Goal: Information Seeking & Learning: Learn about a topic

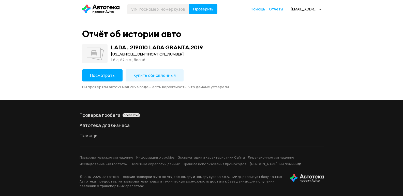
click at [108, 75] on span "Посмотреть" at bounding box center [102, 75] width 25 height 6
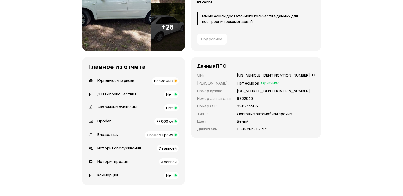
scroll to position [102, 0]
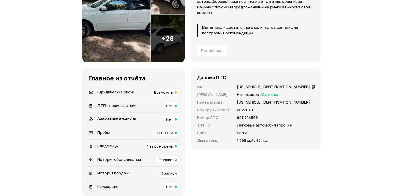
click at [173, 92] on span "Возможны" at bounding box center [163, 92] width 19 height 5
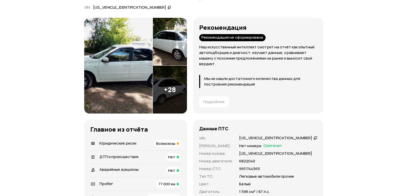
scroll to position [44, 0]
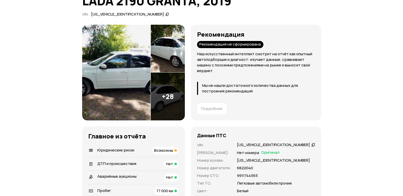
click at [131, 72] on img at bounding box center [116, 73] width 68 height 96
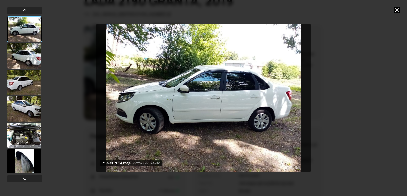
click at [26, 136] on div at bounding box center [24, 135] width 34 height 25
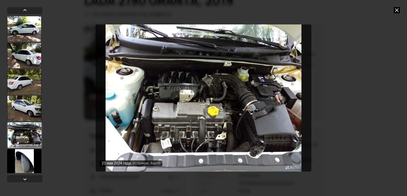
click at [31, 113] on div at bounding box center [24, 108] width 34 height 25
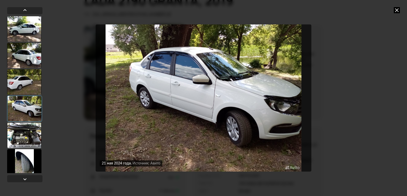
click at [29, 83] on div at bounding box center [24, 81] width 34 height 25
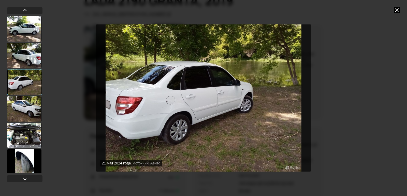
click at [31, 58] on div at bounding box center [24, 55] width 34 height 25
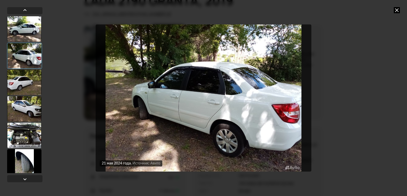
click at [32, 31] on div at bounding box center [24, 28] width 34 height 25
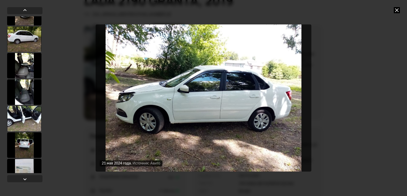
scroll to position [178, 0]
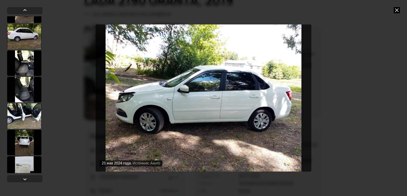
click at [22, 85] on div at bounding box center [24, 89] width 34 height 25
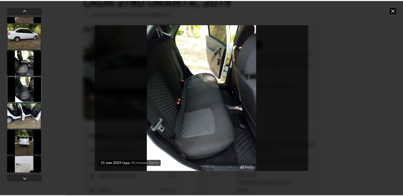
scroll to position [178, 0]
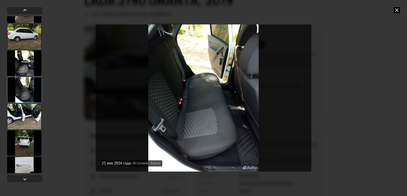
click at [28, 72] on div at bounding box center [24, 62] width 34 height 25
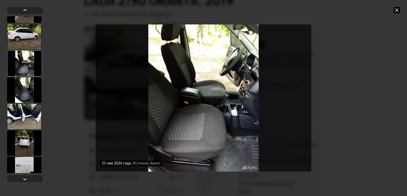
click at [24, 135] on div at bounding box center [24, 142] width 34 height 25
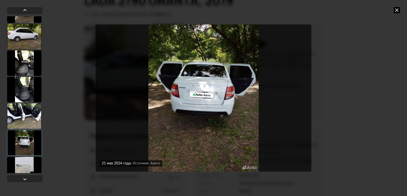
click at [24, 169] on div at bounding box center [24, 169] width 34 height 25
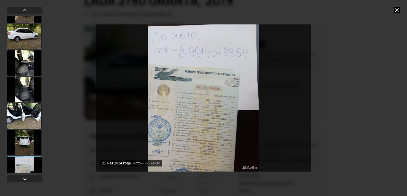
click at [396, 10] on icon at bounding box center [397, 10] width 6 height 6
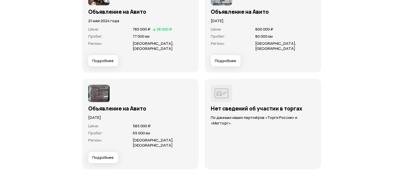
scroll to position [1417, 0]
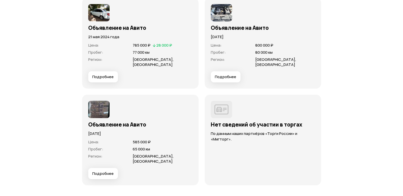
click at [226, 74] on span "Подробнее" at bounding box center [225, 76] width 21 height 5
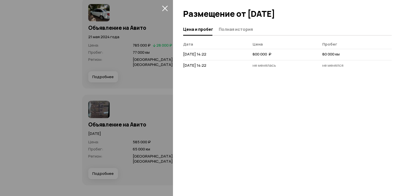
click at [164, 7] on icon "закрыть" at bounding box center [165, 9] width 6 height 6
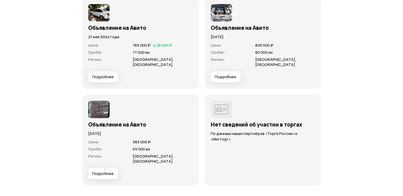
click at [221, 15] on img at bounding box center [221, 12] width 21 height 17
click at [226, 13] on img at bounding box center [221, 12] width 21 height 17
click at [230, 28] on h3 "Объявление на Авито" at bounding box center [263, 27] width 104 height 7
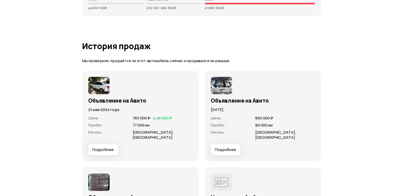
scroll to position [1315, 0]
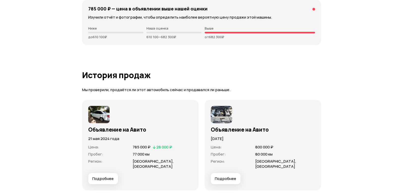
click at [223, 113] on img at bounding box center [221, 114] width 21 height 17
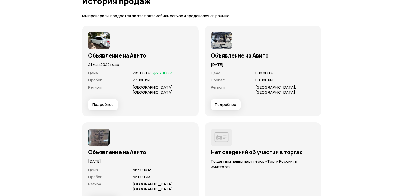
scroll to position [1392, 0]
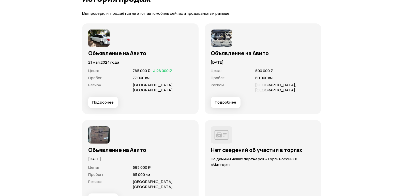
click at [91, 131] on img at bounding box center [98, 134] width 21 height 17
click at [231, 100] on span "Подробнее" at bounding box center [225, 102] width 21 height 5
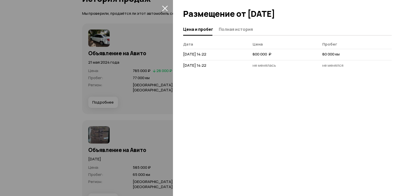
click at [94, 189] on div at bounding box center [203, 98] width 407 height 196
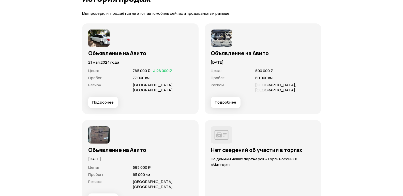
click at [95, 196] on span "Подробнее" at bounding box center [102, 198] width 21 height 5
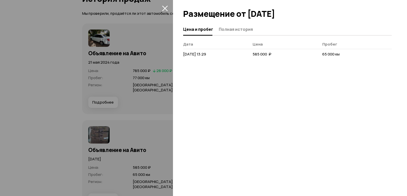
click at [23, 156] on div at bounding box center [203, 98] width 407 height 196
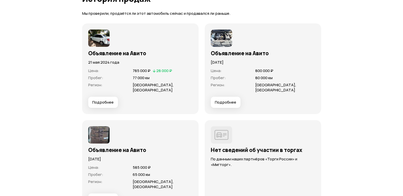
click at [225, 128] on img at bounding box center [221, 134] width 21 height 17
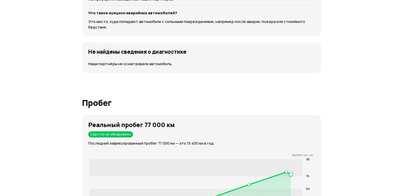
scroll to position [629, 0]
